Goal: Task Accomplishment & Management: Manage account settings

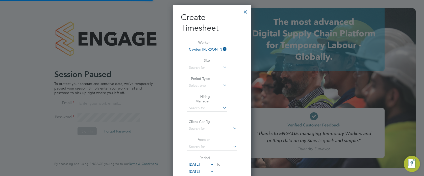
scroll to position [272, 79]
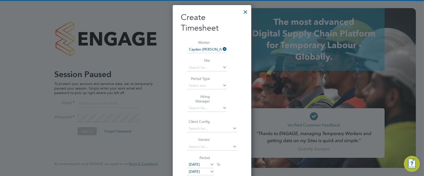
type input "[PERSON_NAME][EMAIL_ADDRESS][PERSON_NAME][DOMAIN_NAME]"
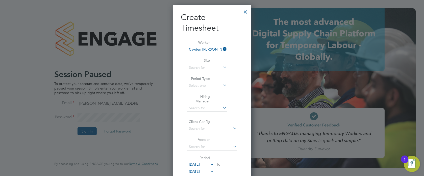
click at [249, 11] on div at bounding box center [245, 10] width 9 height 9
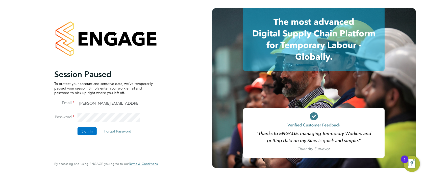
click at [84, 132] on button "Sign In" at bounding box center [86, 131] width 19 height 8
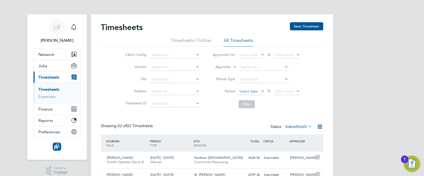
click at [248, 91] on span "Select date" at bounding box center [248, 91] width 18 height 5
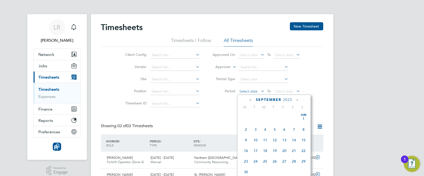
scroll to position [188, 0]
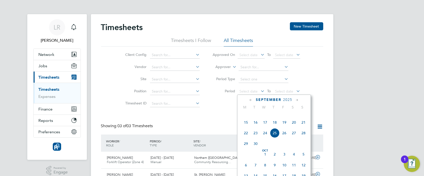
click at [245, 127] on span "15" at bounding box center [246, 122] width 10 height 10
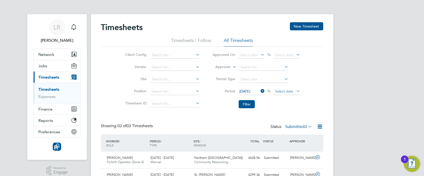
click at [288, 90] on span "Select date" at bounding box center [284, 91] width 18 height 5
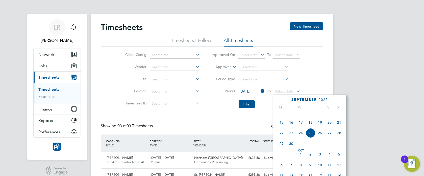
click at [338, 137] on span "28" at bounding box center [339, 133] width 10 height 10
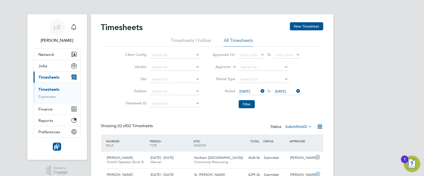
click at [295, 90] on icon at bounding box center [295, 90] width 0 height 7
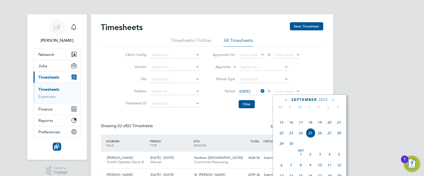
click at [338, 127] on span "21" at bounding box center [339, 122] width 10 height 10
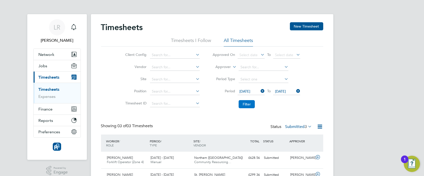
click at [250, 105] on button "Filter" at bounding box center [246, 104] width 16 height 8
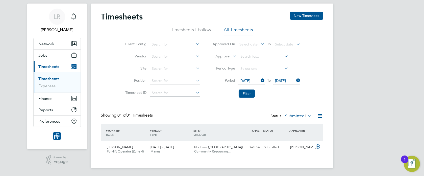
click at [292, 116] on label "Submitted 1" at bounding box center [298, 115] width 27 height 5
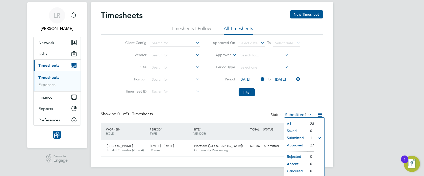
scroll to position [13, 0]
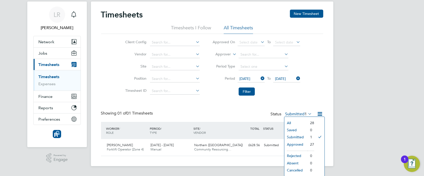
click at [291, 145] on li "Approved" at bounding box center [295, 144] width 23 height 7
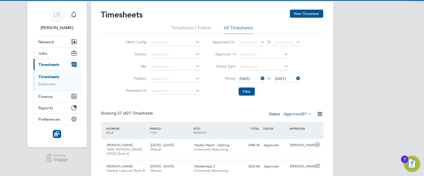
scroll to position [3, 2]
